Goal: Task Accomplishment & Management: Use online tool/utility

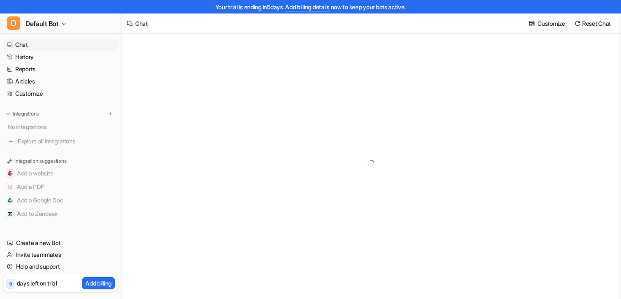
type textarea "**********"
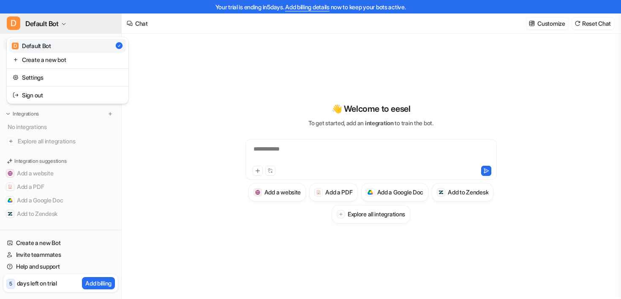
click at [55, 26] on span "Default Bot" at bounding box center [41, 24] width 33 height 12
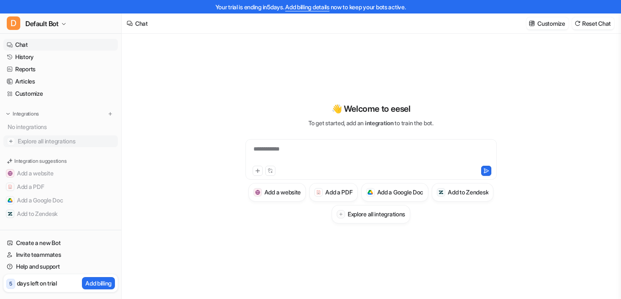
scroll to position [4, 0]
drag, startPoint x: 10, startPoint y: 284, endPoint x: 17, endPoint y: 284, distance: 7.2
click at [17, 284] on div "5 days left on trial" at bounding box center [31, 283] width 51 height 12
click at [11, 283] on p "5" at bounding box center [10, 284] width 3 height 8
click at [560, 24] on p "Customize" at bounding box center [550, 23] width 27 height 9
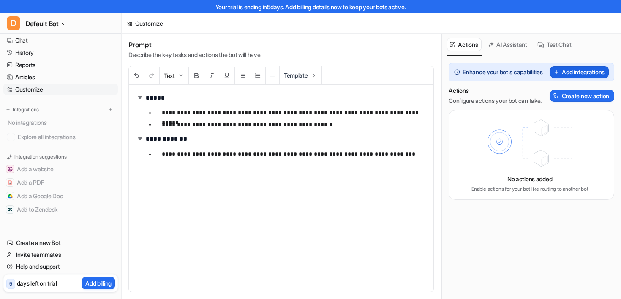
click at [573, 76] on button "Add integrations" at bounding box center [579, 72] width 59 height 12
click at [568, 74] on button "Add integrations" at bounding box center [579, 72] width 59 height 12
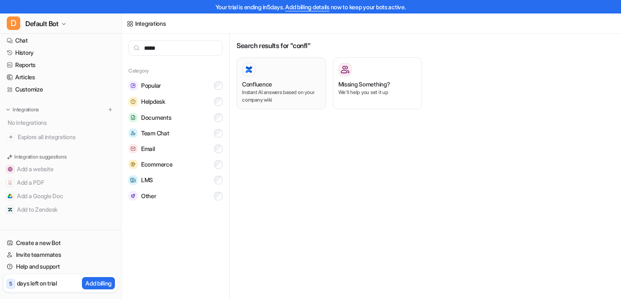
type input "*****"
click at [274, 86] on div "Confluence" at bounding box center [281, 84] width 79 height 9
click at [271, 86] on h3 "Confluence" at bounding box center [257, 84] width 30 height 9
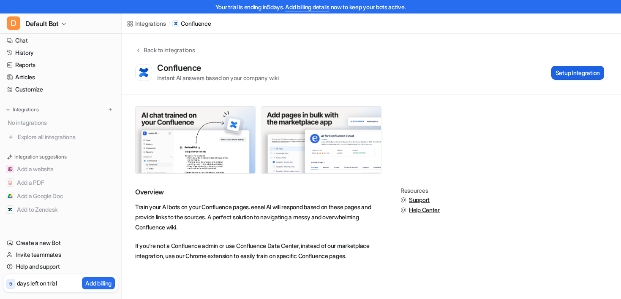
click at [572, 71] on button "Setup Integration" at bounding box center [577, 73] width 53 height 14
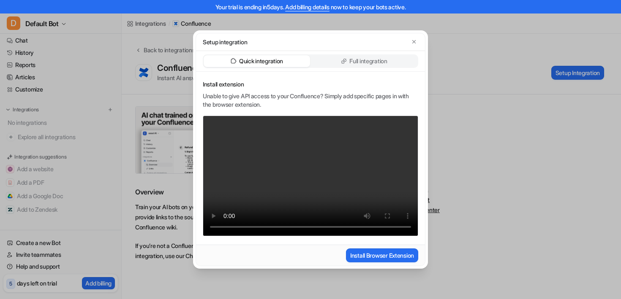
click at [352, 56] on div "Full integration" at bounding box center [364, 61] width 106 height 12
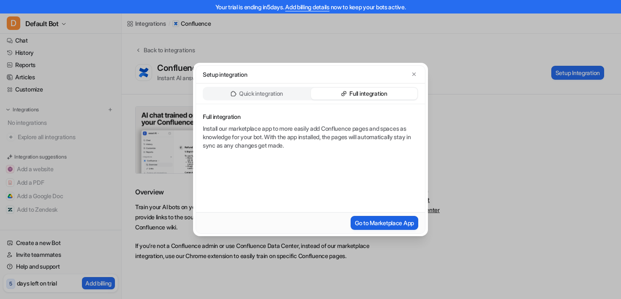
click at [376, 221] on button "Go to Marketplace App" at bounding box center [385, 223] width 68 height 14
click at [413, 73] on icon "button" at bounding box center [413, 74] width 3 height 3
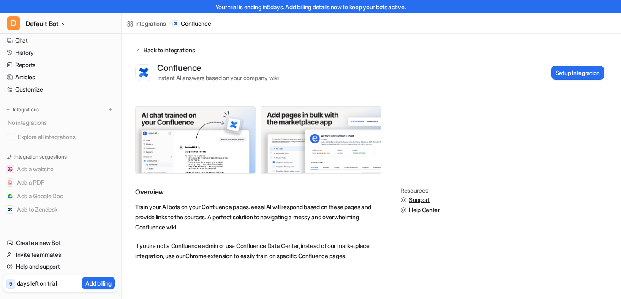
click at [152, 49] on div "Back to integrations" at bounding box center [168, 50] width 54 height 9
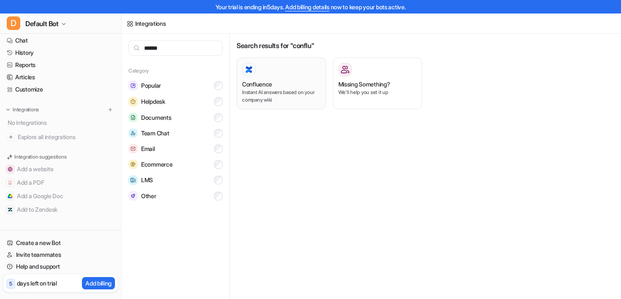
type input "******"
click at [303, 96] on p "Instant AI answers based on your company wiki" at bounding box center [281, 96] width 79 height 15
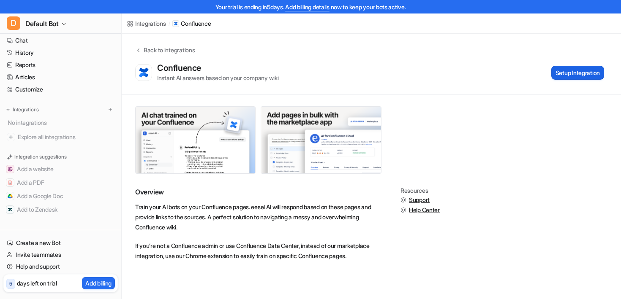
click at [560, 72] on button "Setup Integration" at bounding box center [577, 73] width 53 height 14
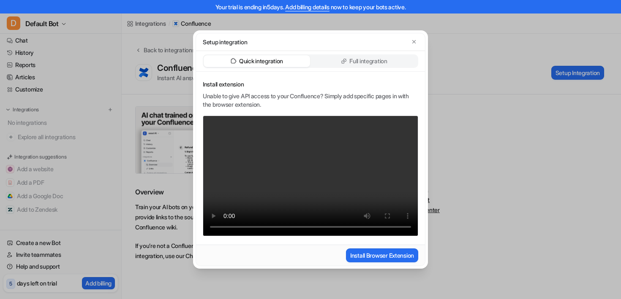
click at [356, 62] on p "Full integration" at bounding box center [368, 61] width 38 height 8
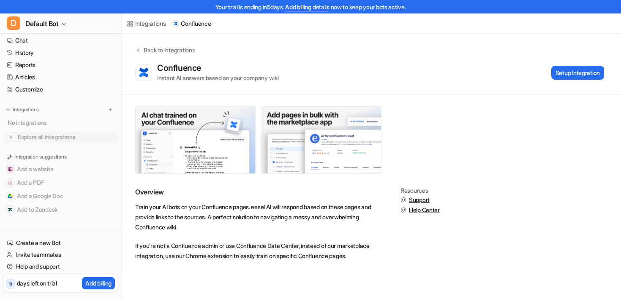
click at [57, 139] on span "Explore all integrations" at bounding box center [66, 137] width 97 height 14
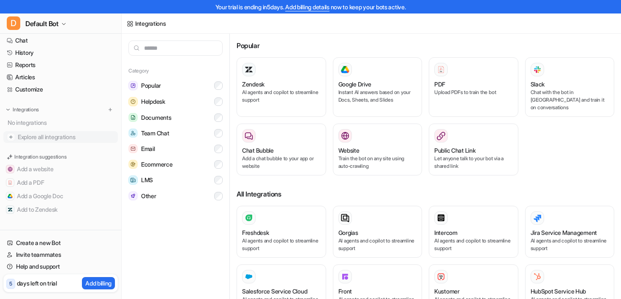
click at [41, 135] on span "Explore all integrations" at bounding box center [66, 137] width 97 height 14
click at [36, 49] on link "Chat" at bounding box center [60, 45] width 114 height 12
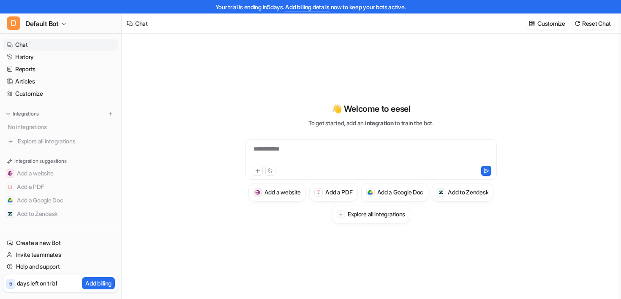
scroll to position [4, 0]
click at [51, 134] on span "Explore all integrations" at bounding box center [66, 137] width 97 height 14
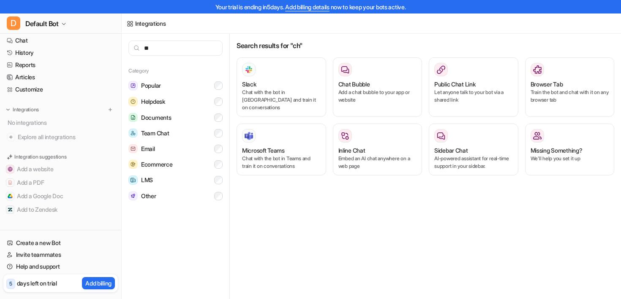
type input "*"
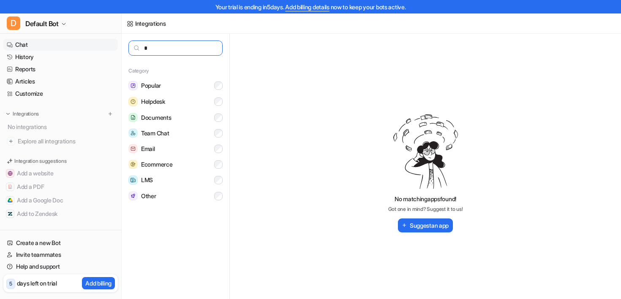
type input "*"
click at [27, 44] on link "Chat" at bounding box center [60, 45] width 114 height 12
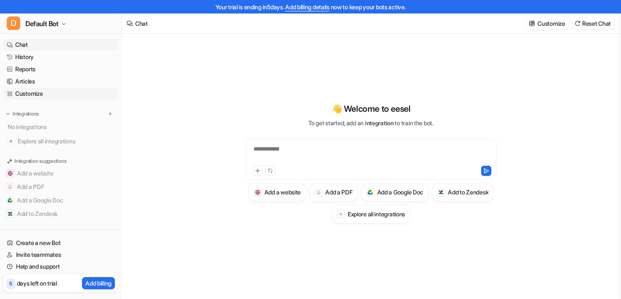
click at [46, 94] on link "Customize" at bounding box center [60, 94] width 114 height 12
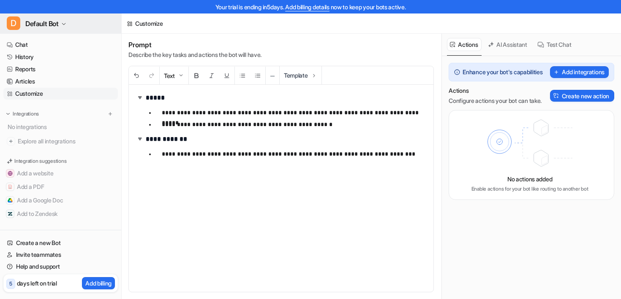
click at [60, 21] on button "D Default Bot" at bounding box center [60, 24] width 121 height 20
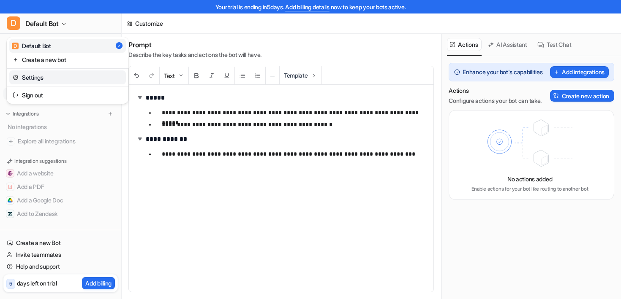
click at [66, 79] on link "Settings" at bounding box center [67, 78] width 117 height 14
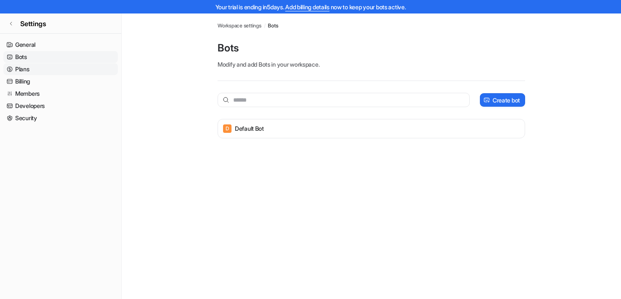
click at [60, 68] on link "Plans" at bounding box center [60, 69] width 114 height 12
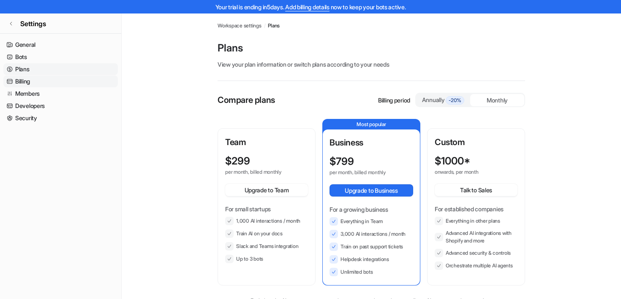
click at [57, 79] on link "Billing" at bounding box center [60, 82] width 114 height 12
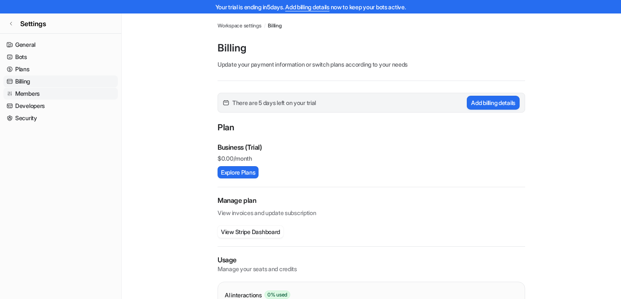
click at [49, 95] on link "Members" at bounding box center [60, 94] width 114 height 12
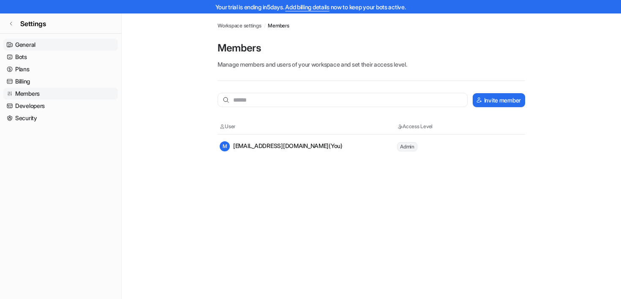
click at [29, 40] on link "General" at bounding box center [60, 45] width 114 height 12
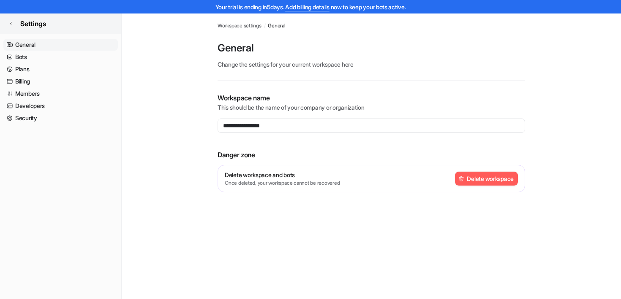
click at [11, 26] on icon at bounding box center [10, 23] width 5 height 5
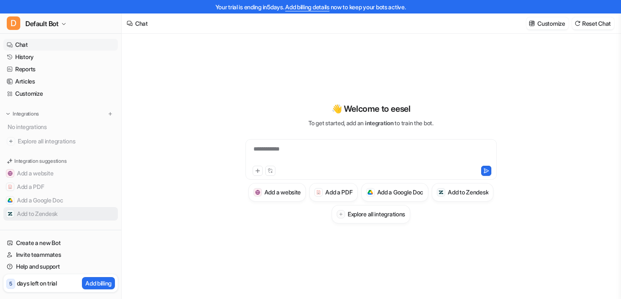
scroll to position [4, 0]
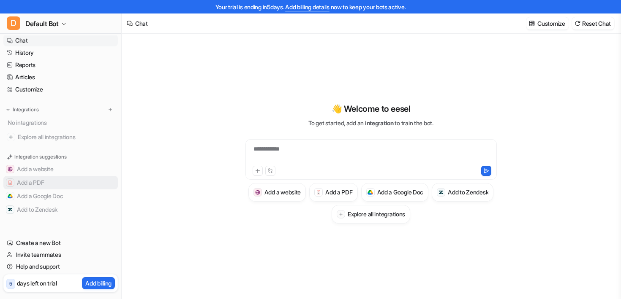
click at [46, 181] on button "Add a PDF" at bounding box center [60, 183] width 114 height 14
